Goal: Find specific page/section: Find specific page/section

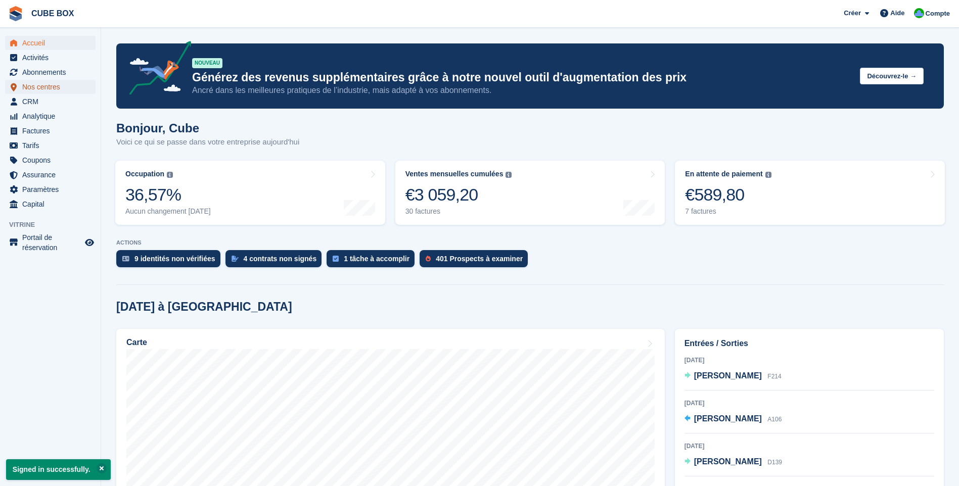
click at [43, 85] on span "Nos centres" at bounding box center [52, 87] width 61 height 14
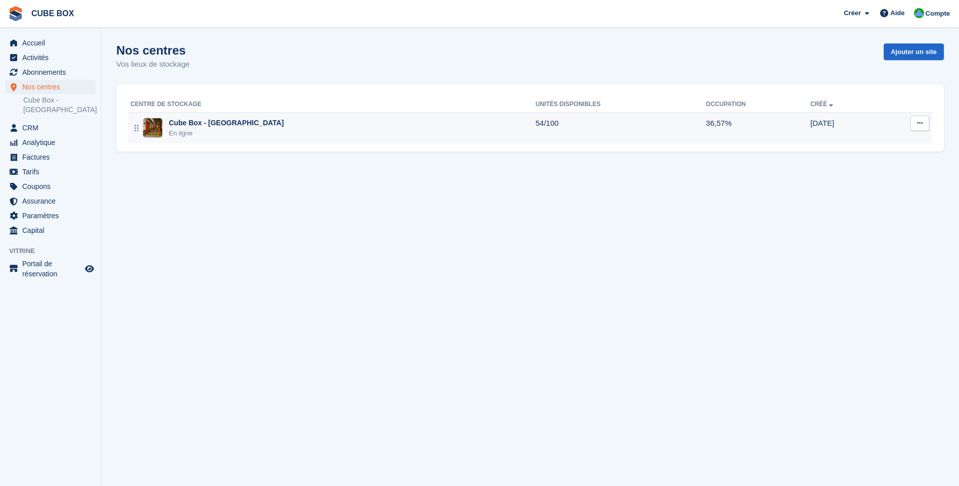
click at [205, 128] on div "Cube Box - [GEOGRAPHIC_DATA]" at bounding box center [226, 123] width 115 height 11
